Goal: Task Accomplishment & Management: Use online tool/utility

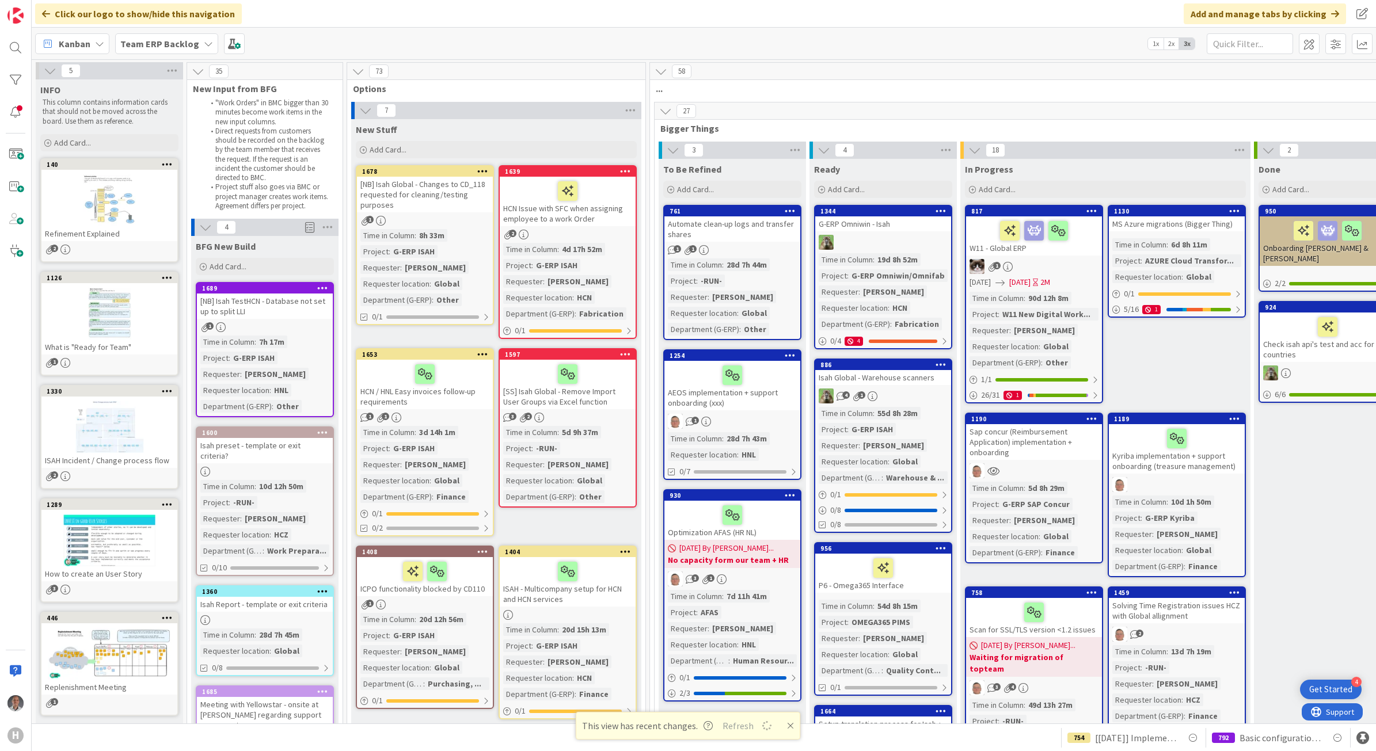
click at [159, 48] on b "Team ERP Backlog" at bounding box center [159, 44] width 79 height 12
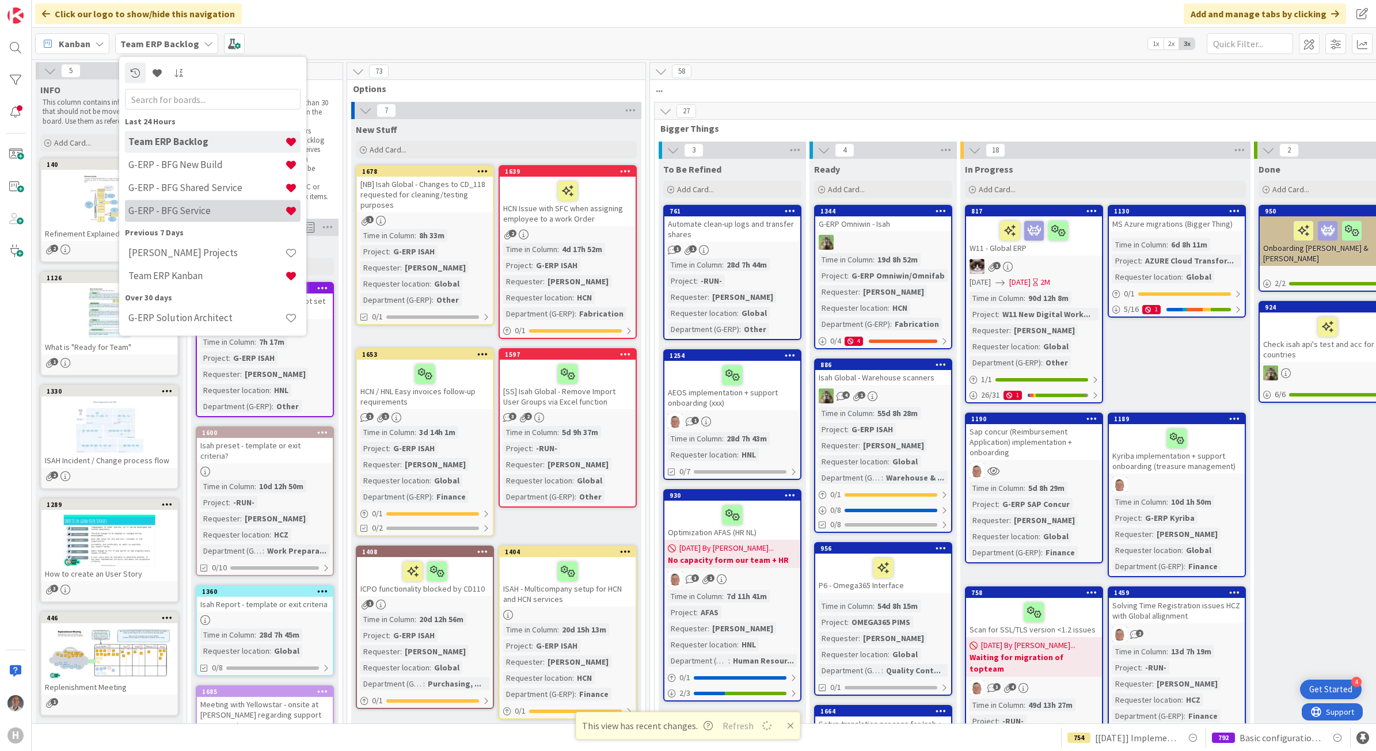
click at [205, 205] on h4 "G-ERP - BFG Service" at bounding box center [206, 211] width 157 height 12
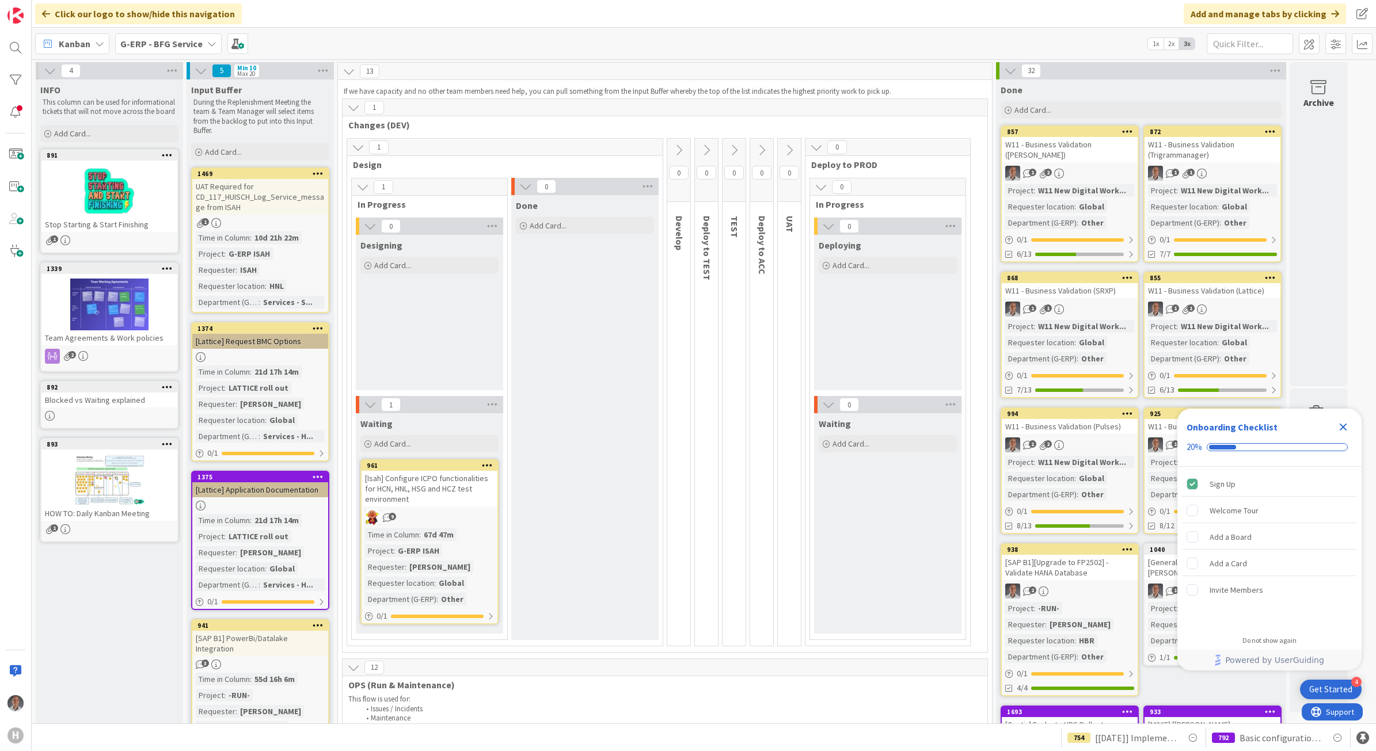
click at [143, 50] on span "G-ERP - BFG Service" at bounding box center [161, 44] width 82 height 14
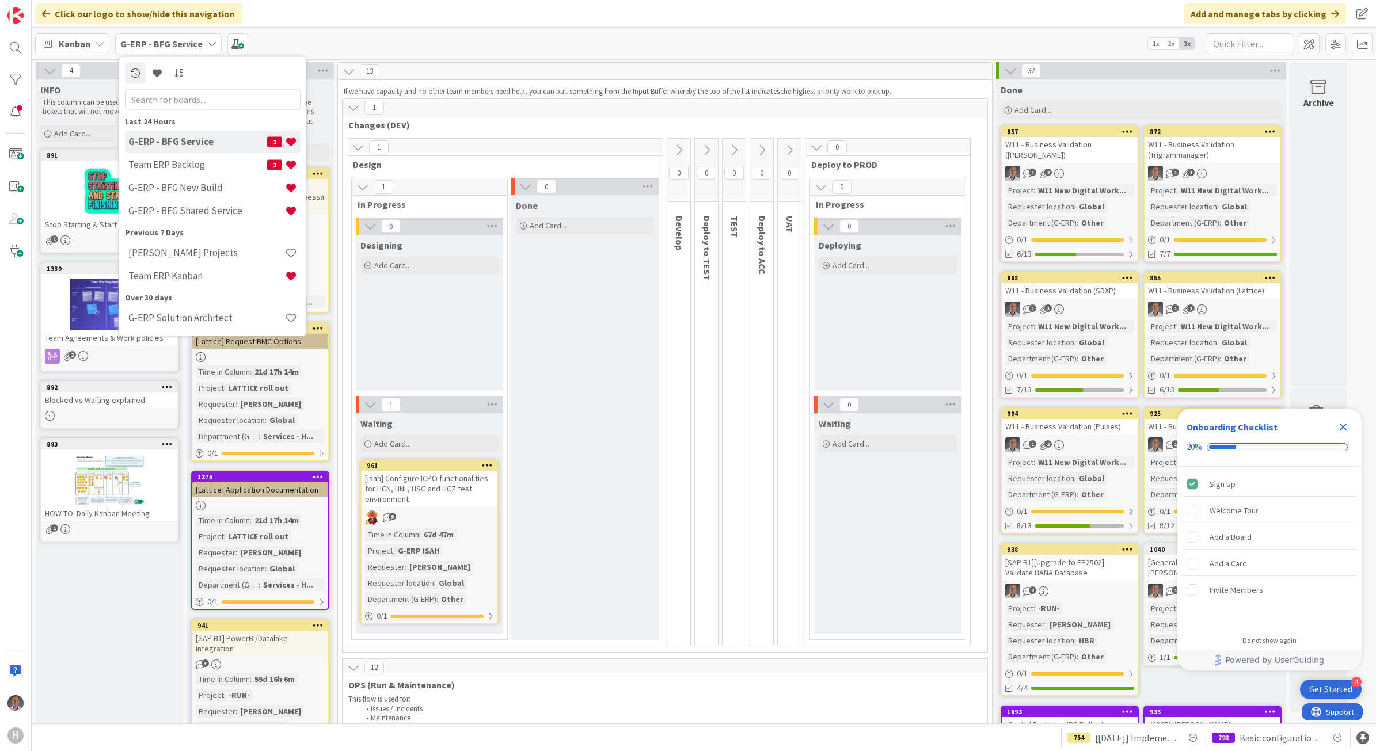
click at [550, 338] on div "Done Add Card..." at bounding box center [584, 417] width 147 height 445
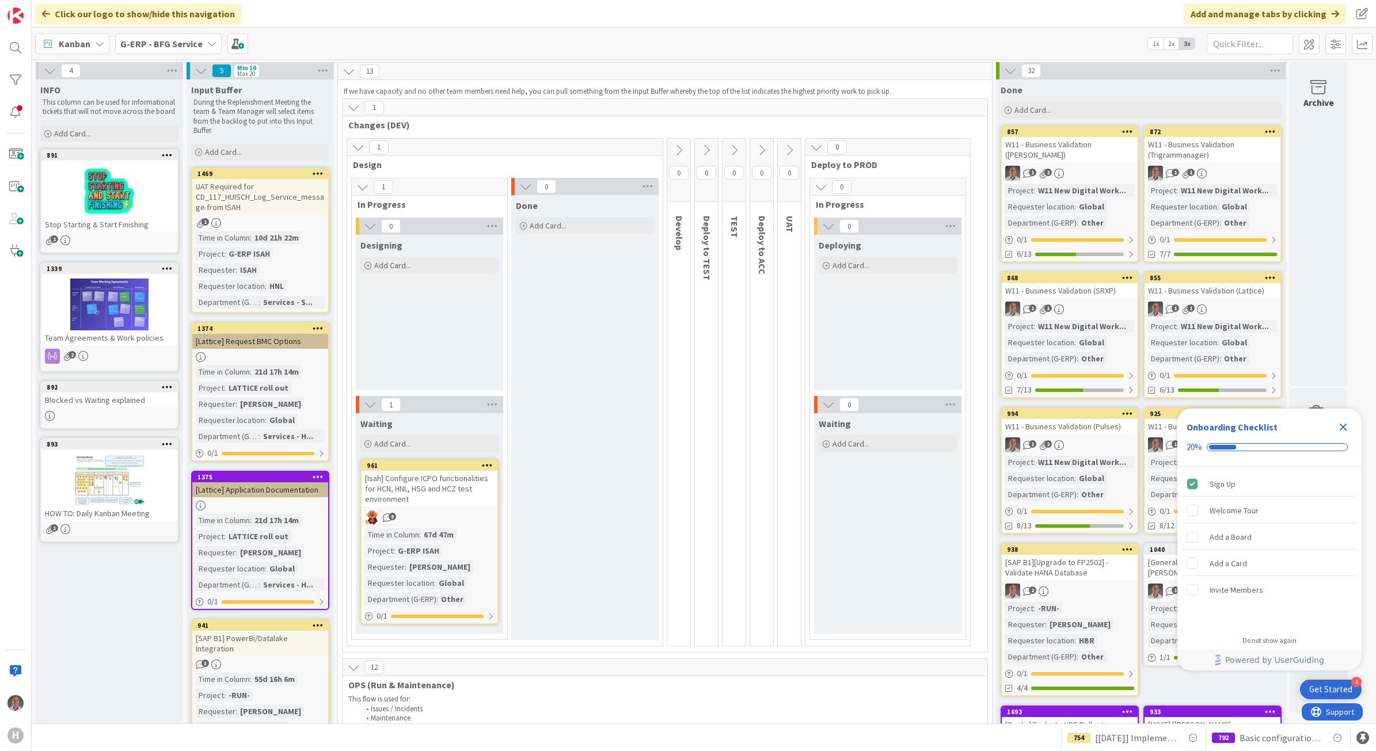
click at [171, 47] on b "G-ERP - BFG Service" at bounding box center [161, 44] width 82 height 12
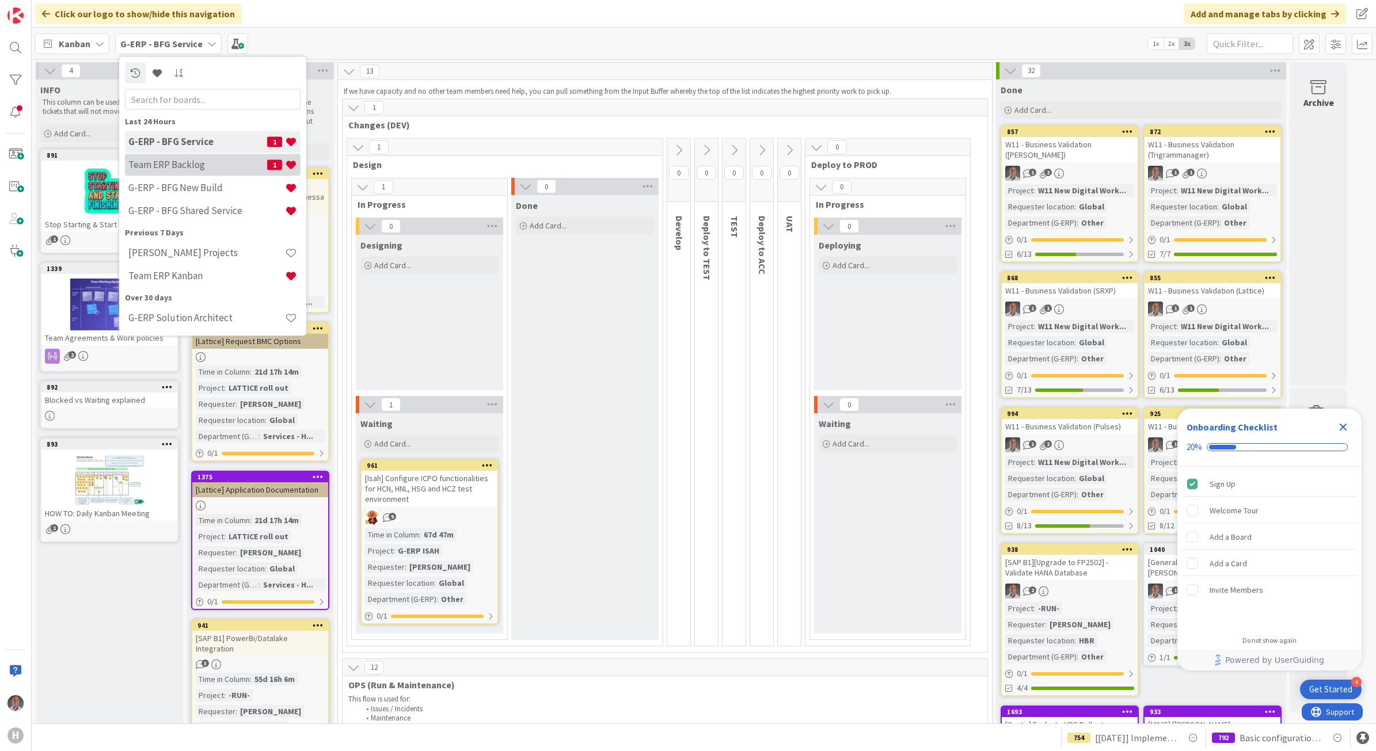
click at [182, 163] on h4 "Team ERP Backlog" at bounding box center [197, 165] width 139 height 12
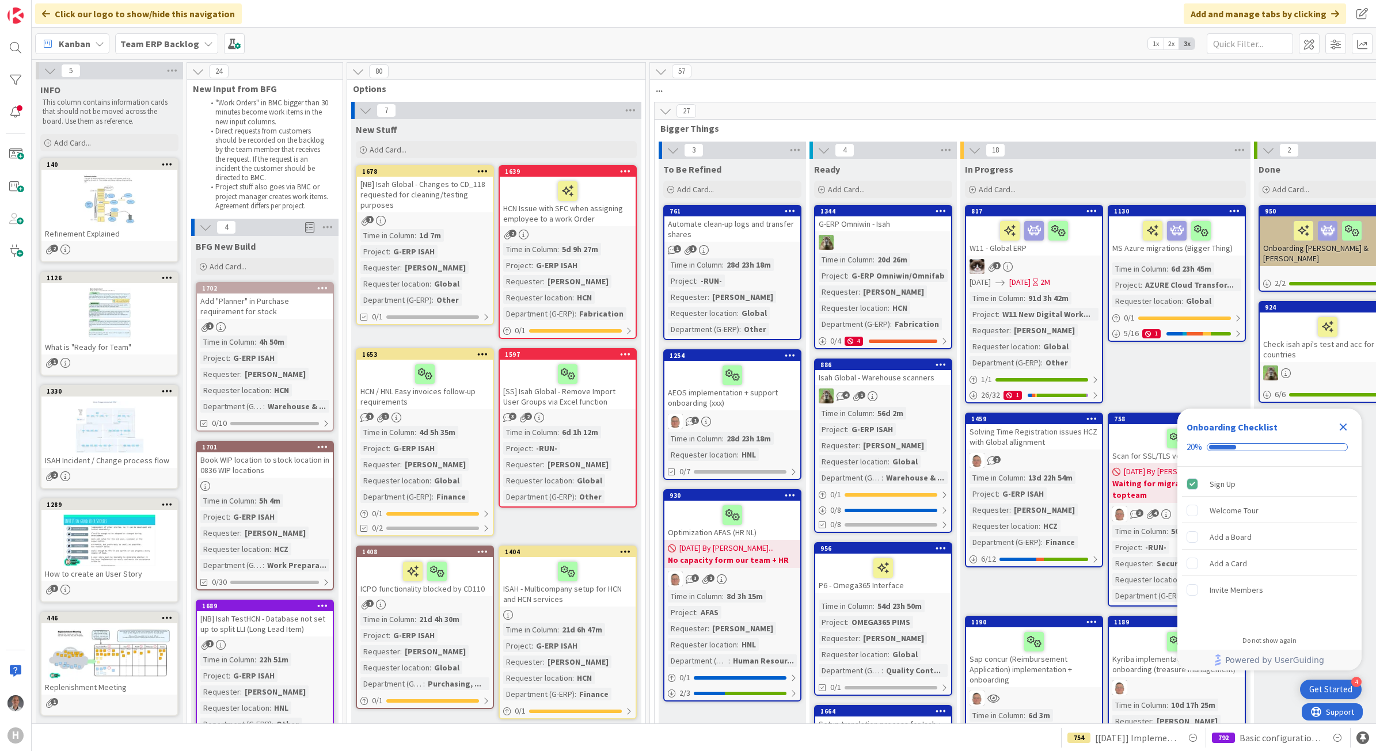
click at [1339, 428] on icon "Close Checklist" at bounding box center [1343, 427] width 14 height 14
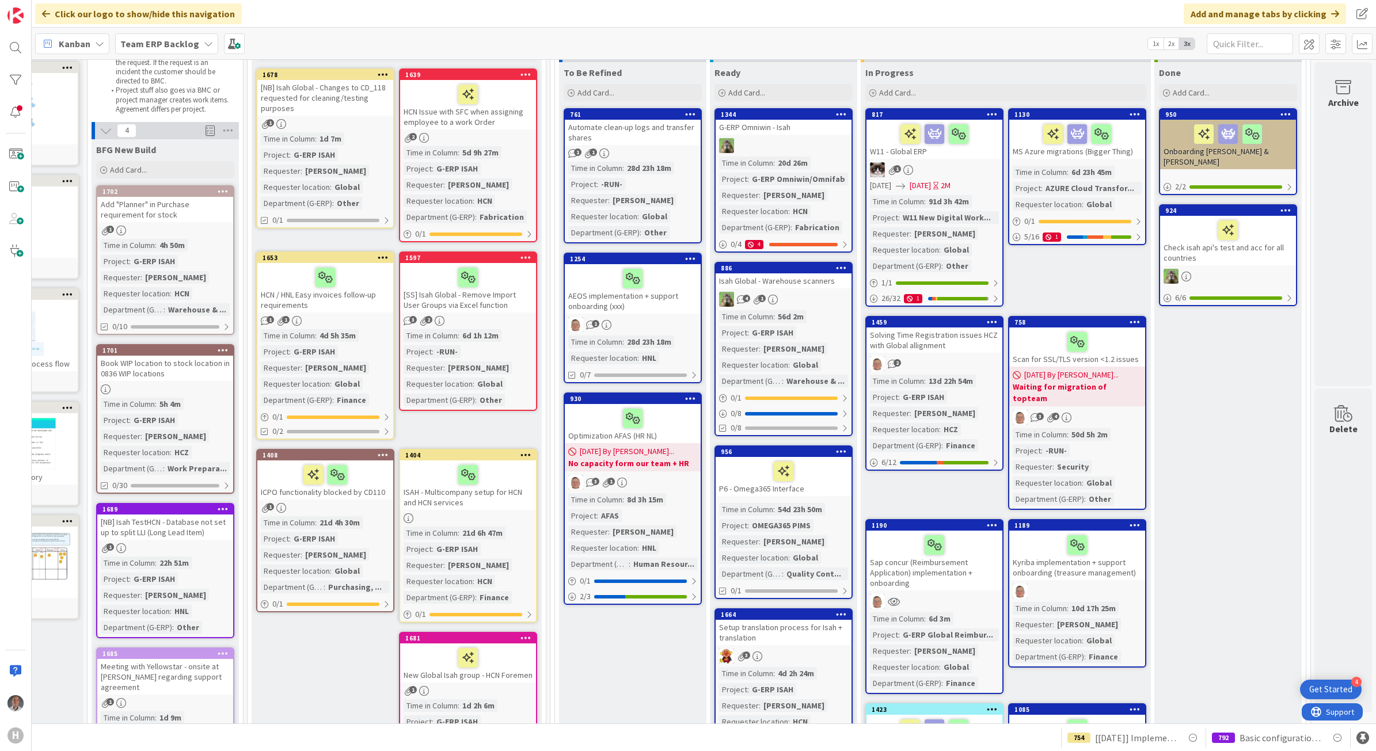
scroll to position [72, 111]
